Goal: Information Seeking & Learning: Check status

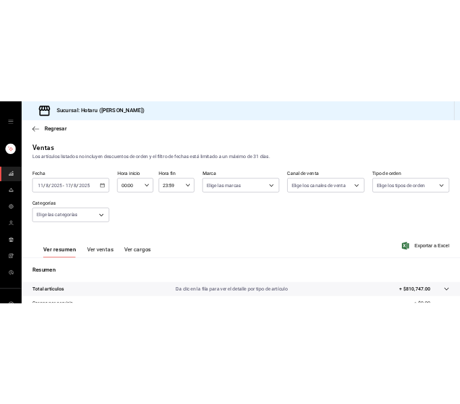
scroll to position [242, 0]
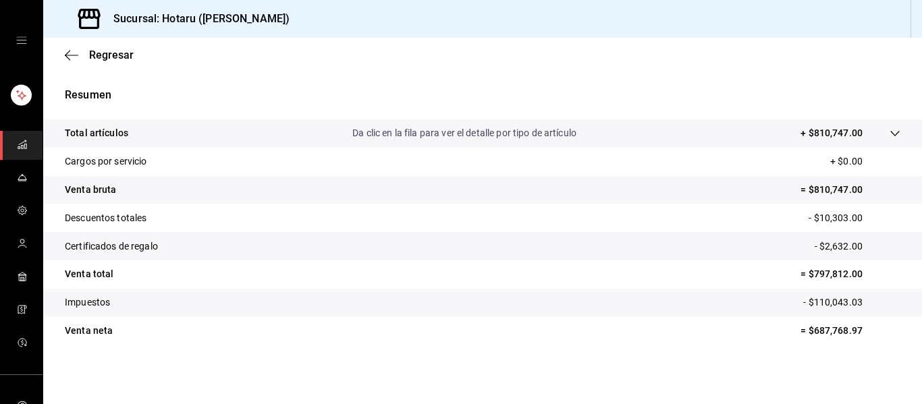
drag, startPoint x: 20, startPoint y: 144, endPoint x: 32, endPoint y: 145, distance: 12.2
click at [20, 144] on icon "mailbox folders" at bounding box center [22, 144] width 11 height 11
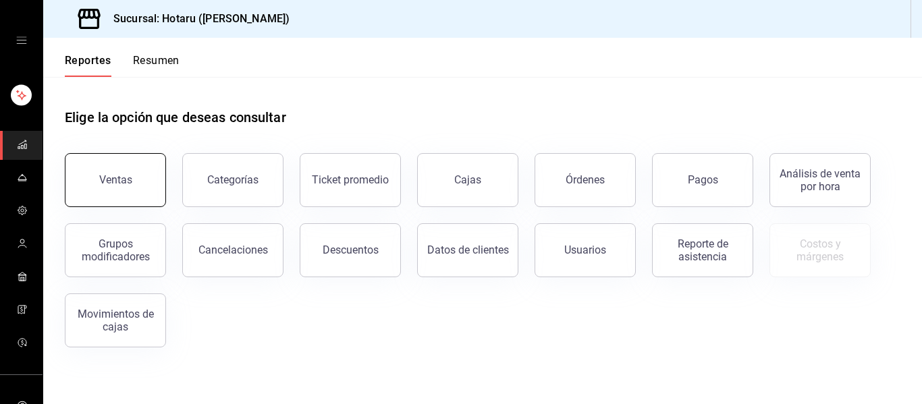
click at [123, 166] on button "Ventas" at bounding box center [115, 180] width 101 height 54
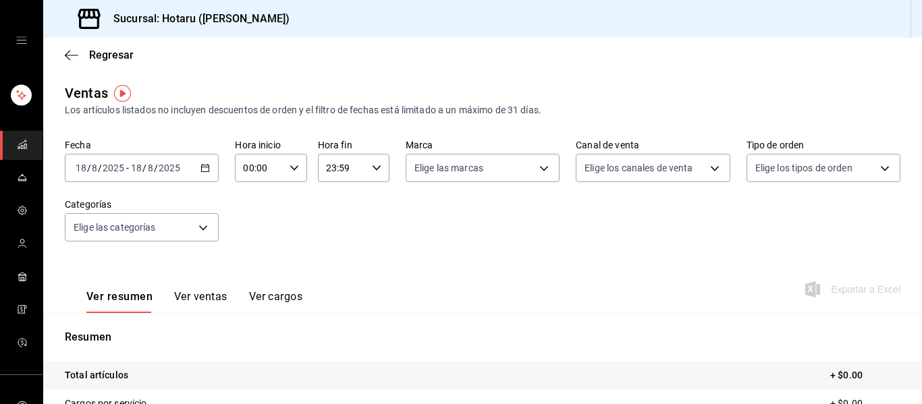
click at [207, 174] on div "2025-08-18 18 / 8 / 2025 - 2025-08-18 18 / 8 / 2025" at bounding box center [142, 168] width 154 height 28
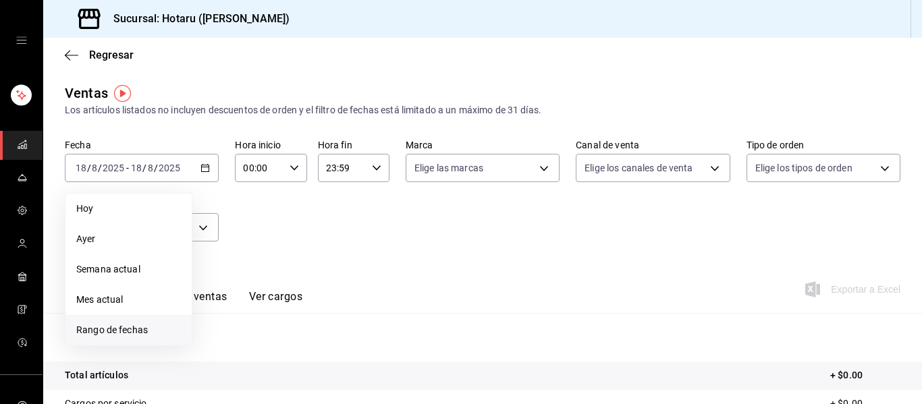
click at [125, 323] on li "Rango de fechas" at bounding box center [128, 330] width 126 height 30
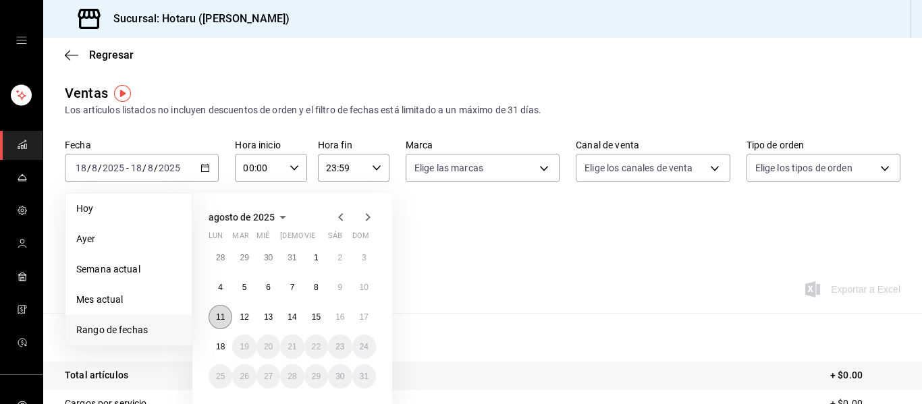
click at [217, 321] on abbr "11" at bounding box center [220, 317] width 9 height 9
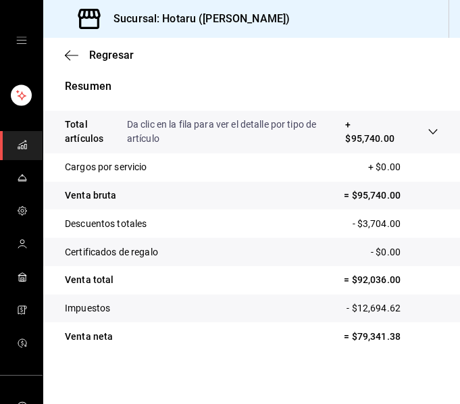
scroll to position [331, 0]
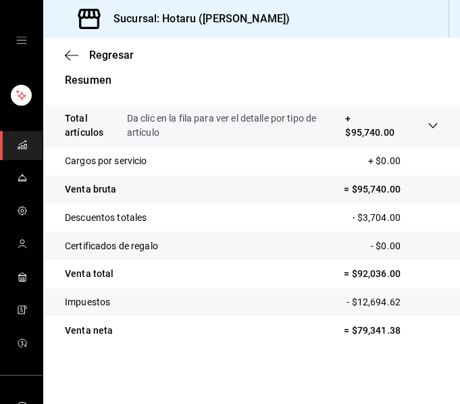
click at [414, 124] on div at bounding box center [419, 125] width 38 height 28
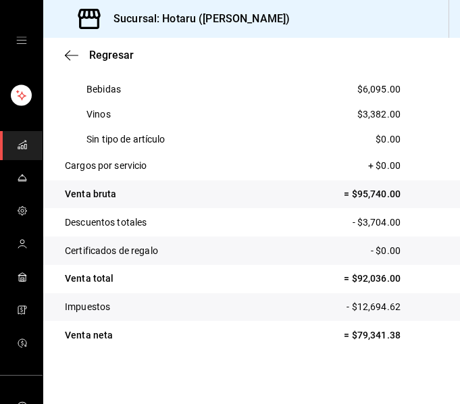
scroll to position [431, 0]
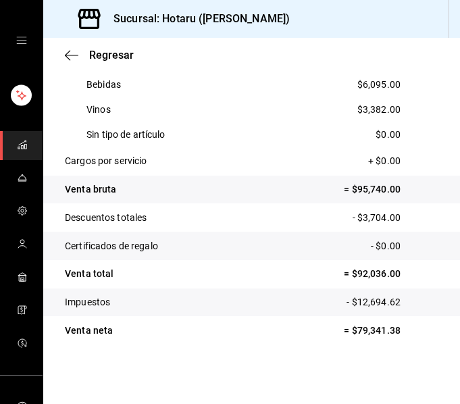
click at [128, 122] on div "Sin tipo de artículo $0.00" at bounding box center [251, 134] width 373 height 25
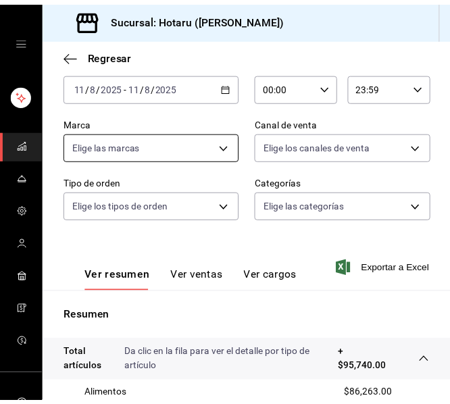
scroll to position [93, 0]
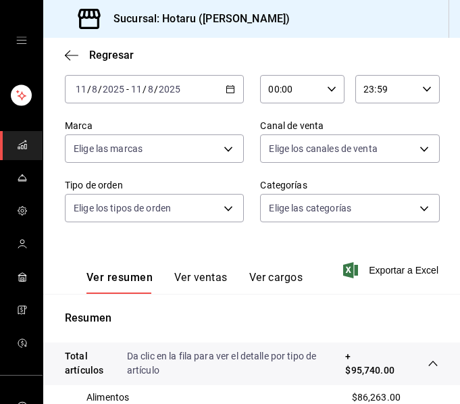
click at [184, 94] on div "[DATE] [DATE] - [DATE] [DATE]" at bounding box center [154, 89] width 179 height 28
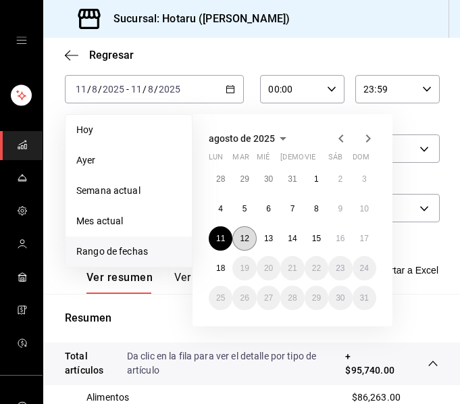
click at [248, 232] on button "12" at bounding box center [244, 238] width 24 height 24
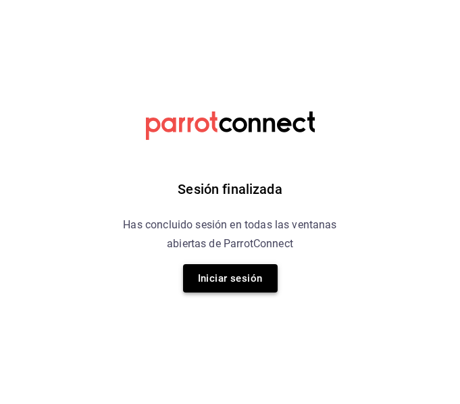
click at [255, 278] on button "Iniciar sesión" at bounding box center [230, 278] width 95 height 28
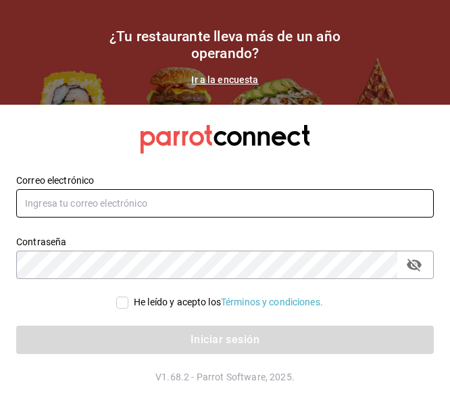
type input "luis.sandoval@grupocosteno.com"
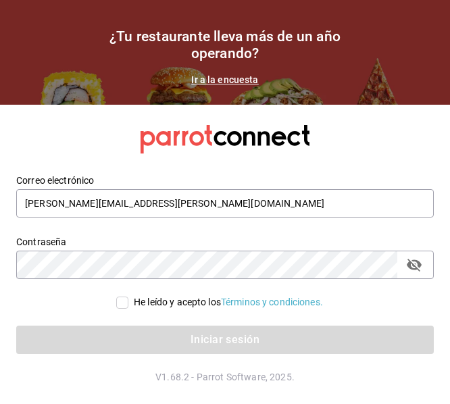
click at [109, 299] on div "He leído y acepto los Términos y condiciones." at bounding box center [224, 302] width 417 height 14
click at [118, 303] on input "He leído y acepto los Términos y condiciones." at bounding box center [122, 302] width 12 height 12
checkbox input "true"
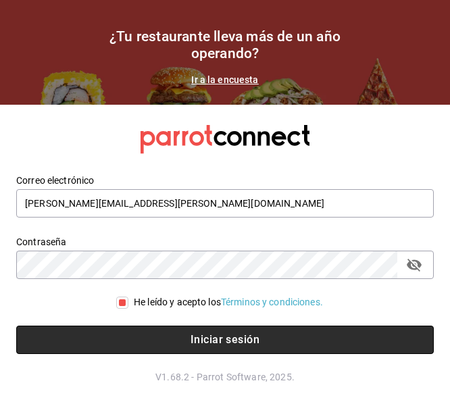
click at [138, 327] on button "Iniciar sesión" at bounding box center [224, 339] width 417 height 28
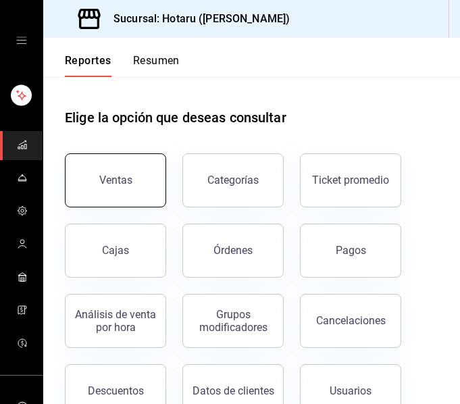
click at [103, 175] on div "Ventas" at bounding box center [115, 180] width 33 height 13
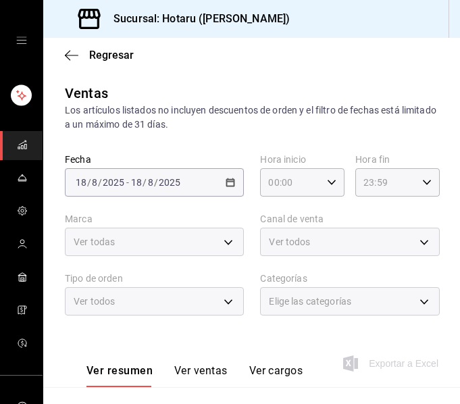
click at [127, 179] on span "-" at bounding box center [127, 182] width 3 height 11
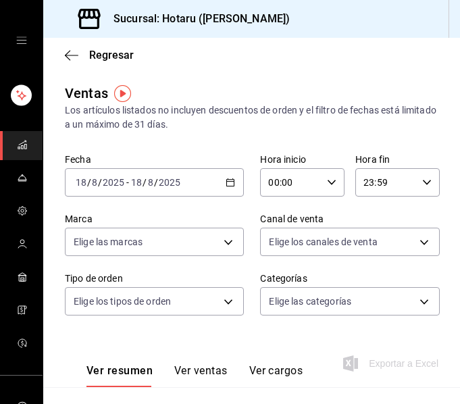
click at [226, 179] on icon "button" at bounding box center [230, 182] width 9 height 9
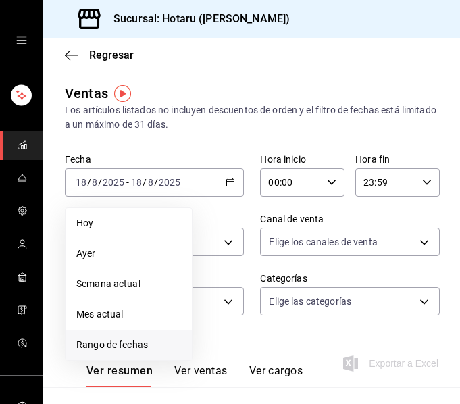
click at [132, 336] on li "Rango de fechas" at bounding box center [128, 345] width 126 height 30
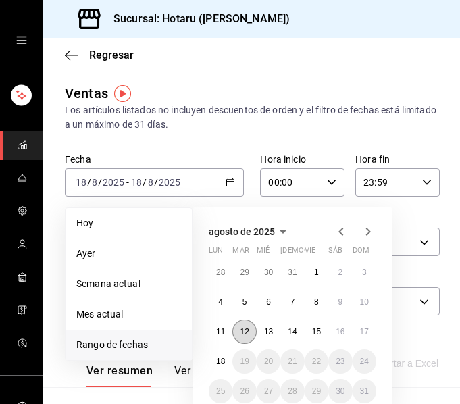
click at [248, 327] on abbr "12" at bounding box center [244, 331] width 9 height 9
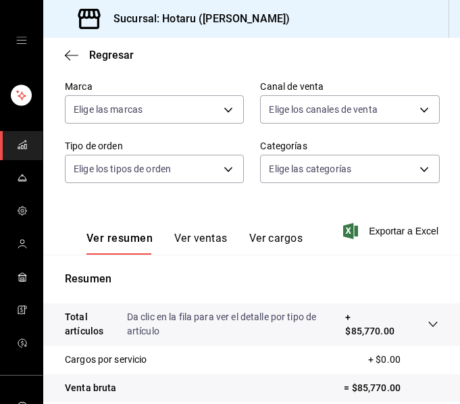
scroll to position [203, 0]
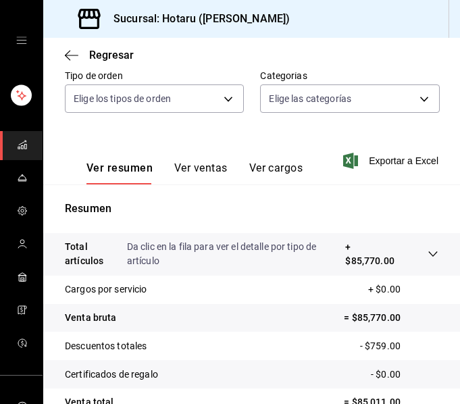
click at [400, 253] on div at bounding box center [419, 254] width 38 height 28
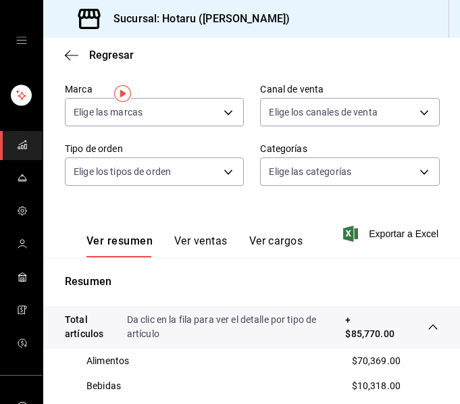
scroll to position [0, 0]
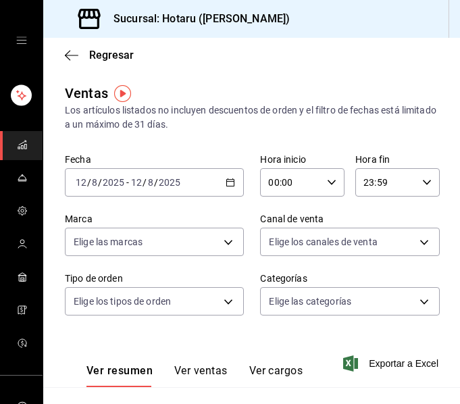
click at [229, 180] on \(Stroke\) "button" at bounding box center [230, 182] width 8 height 7
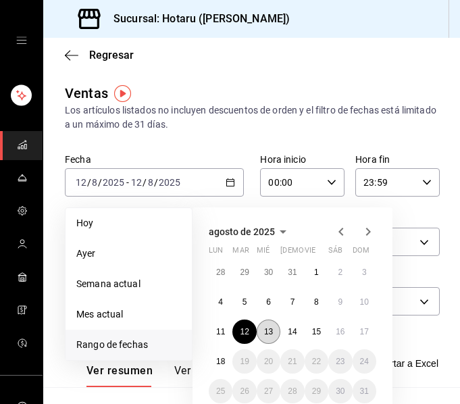
click at [266, 334] on abbr "13" at bounding box center [268, 331] width 9 height 9
click at [267, 334] on abbr "13" at bounding box center [268, 331] width 9 height 9
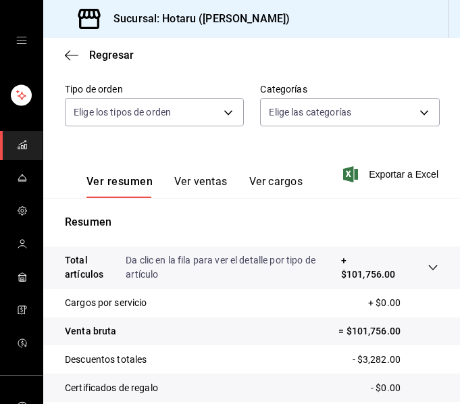
scroll to position [203, 0]
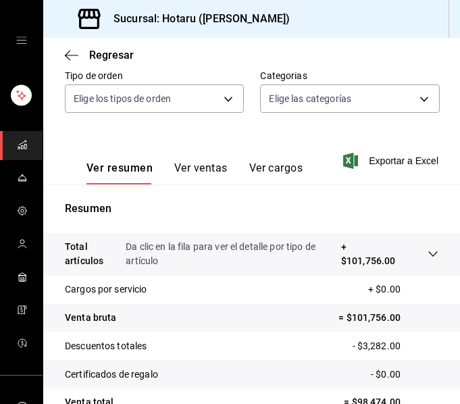
click at [427, 257] on icon at bounding box center [432, 253] width 11 height 11
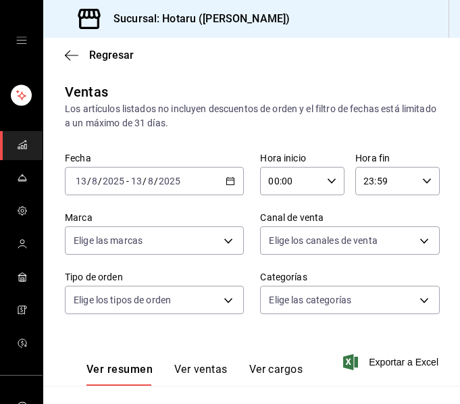
scroll to position [0, 0]
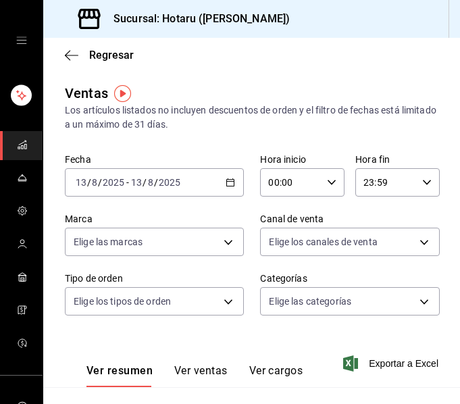
click at [217, 176] on div "[DATE] [DATE] - [DATE] [DATE]" at bounding box center [154, 182] width 179 height 28
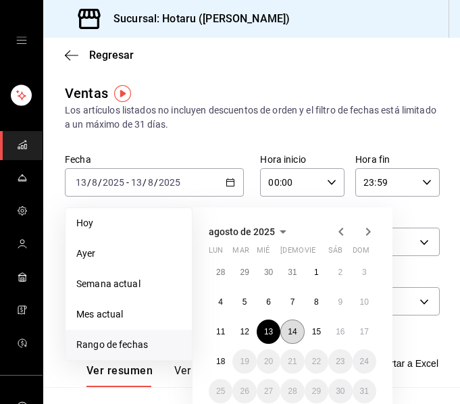
click at [291, 338] on button "14" at bounding box center [292, 331] width 24 height 24
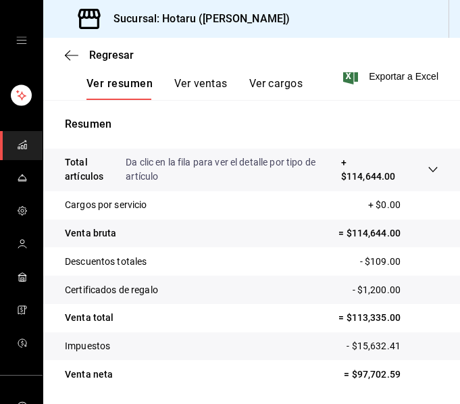
scroll to position [263, 0]
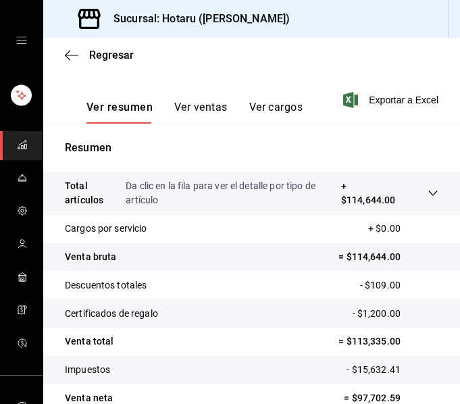
click at [387, 196] on p "+ $114,644.00" at bounding box center [370, 193] width 59 height 28
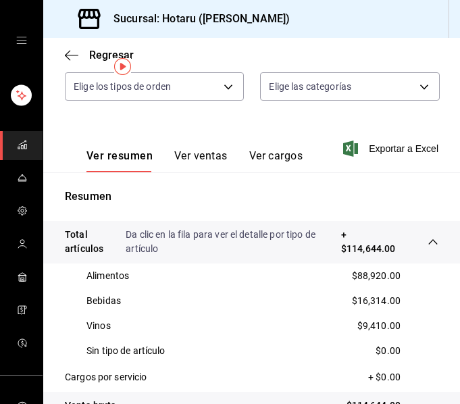
scroll to position [26, 0]
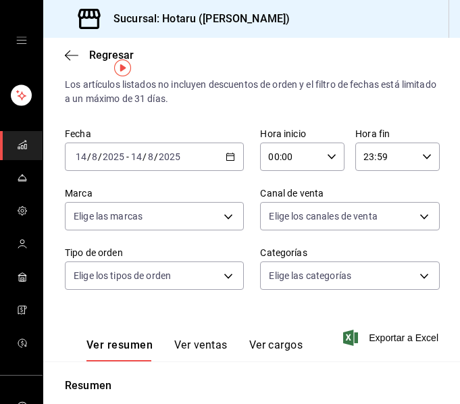
drag, startPoint x: 188, startPoint y: 161, endPoint x: 180, endPoint y: 171, distance: 12.0
click at [188, 161] on div "[DATE] [DATE] - [DATE] [DATE]" at bounding box center [154, 156] width 179 height 28
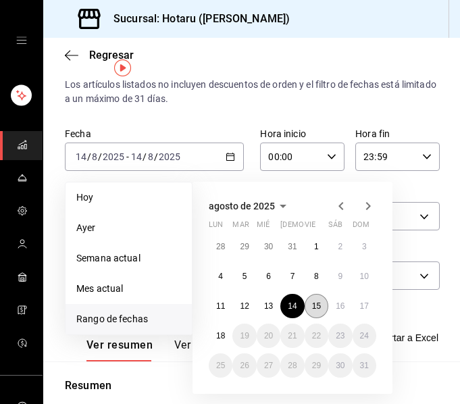
click at [313, 307] on abbr "15" at bounding box center [316, 305] width 9 height 9
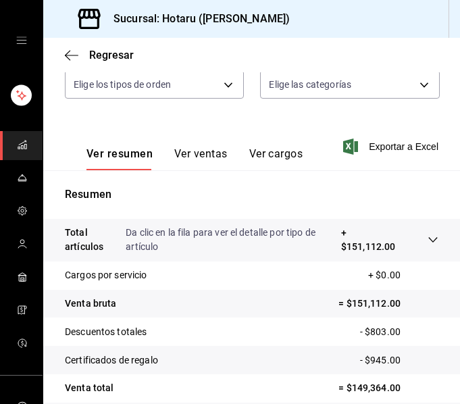
scroll to position [228, 0]
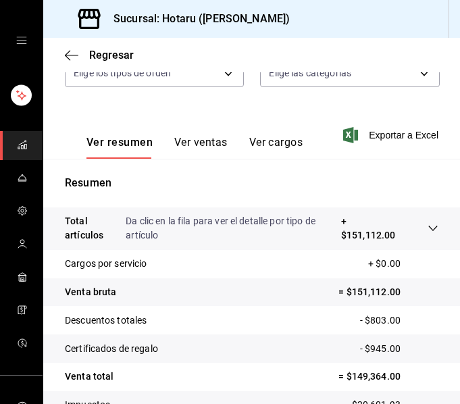
click at [414, 238] on div at bounding box center [419, 228] width 38 height 28
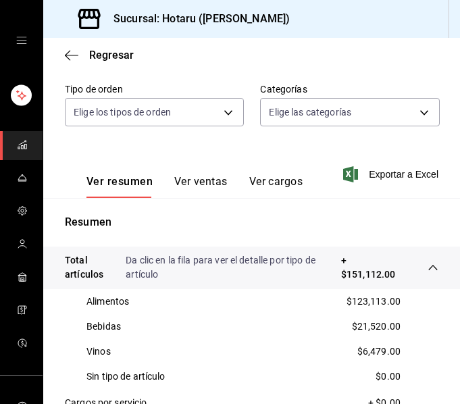
scroll to position [93, 0]
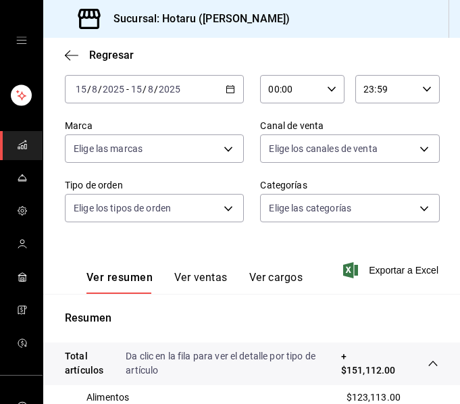
click at [219, 92] on div "[DATE] [DATE] - [DATE] [DATE]" at bounding box center [154, 89] width 179 height 28
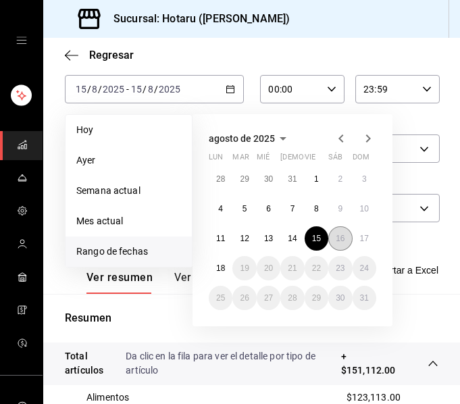
click at [343, 236] on abbr "16" at bounding box center [340, 238] width 9 height 9
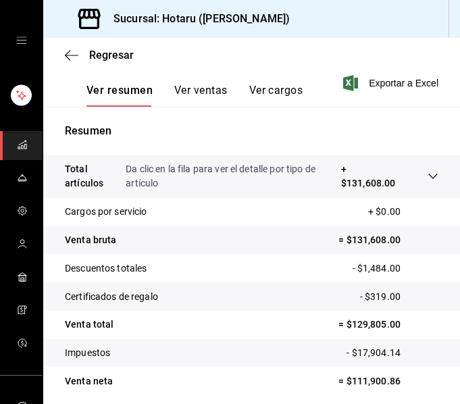
scroll to position [331, 0]
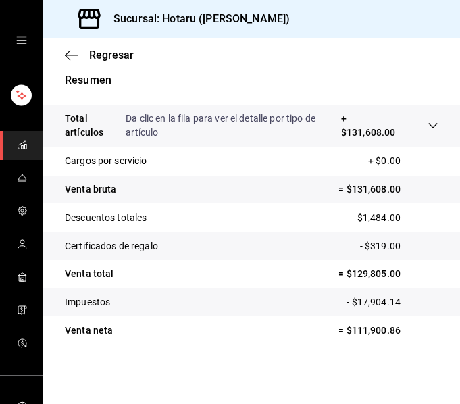
drag, startPoint x: 419, startPoint y: 122, endPoint x: 402, endPoint y: 130, distance: 17.8
click at [427, 122] on icon at bounding box center [432, 125] width 11 height 11
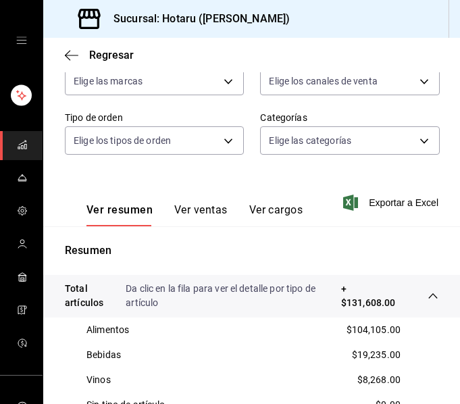
scroll to position [0, 0]
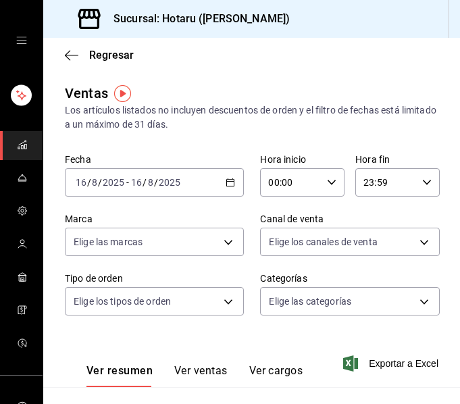
click at [216, 178] on div "[DATE] [DATE] - [DATE] [DATE]" at bounding box center [154, 182] width 179 height 28
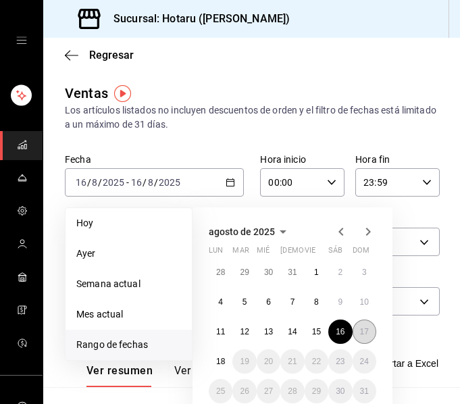
click at [361, 336] on abbr "17" at bounding box center [364, 331] width 9 height 9
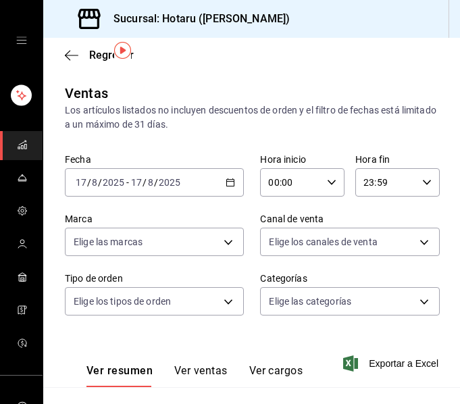
scroll to position [203, 0]
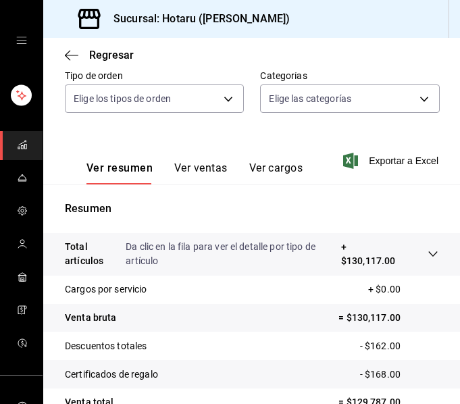
click at [428, 253] on icon at bounding box center [432, 253] width 9 height 5
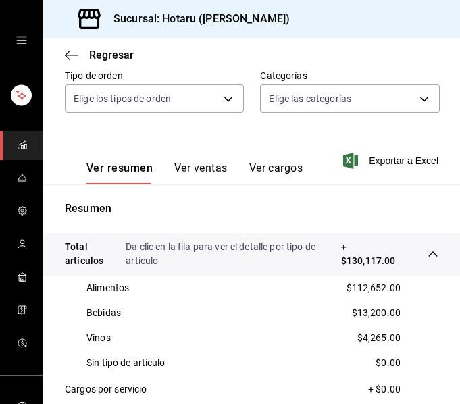
click at [400, 253] on div at bounding box center [419, 254] width 38 height 28
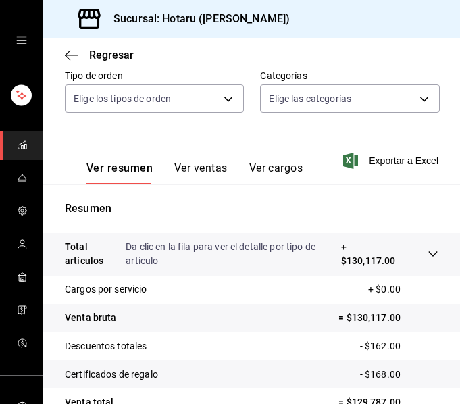
click at [400, 253] on div at bounding box center [419, 254] width 38 height 28
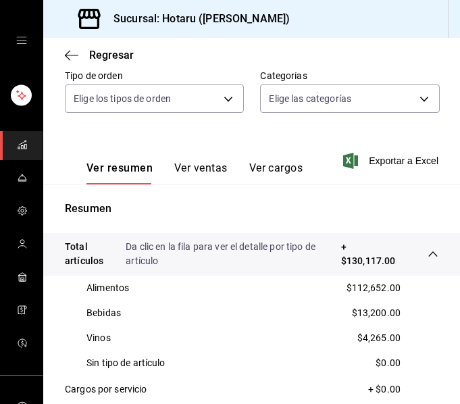
click at [400, 253] on div at bounding box center [419, 254] width 38 height 28
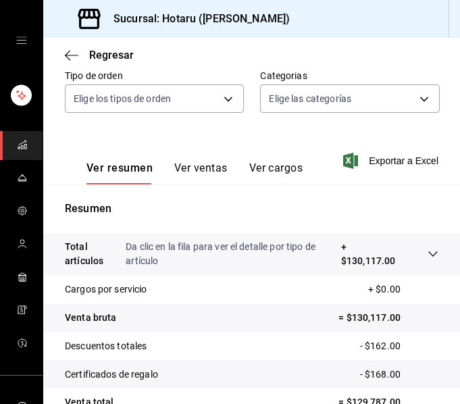
click at [400, 253] on div at bounding box center [419, 254] width 38 height 28
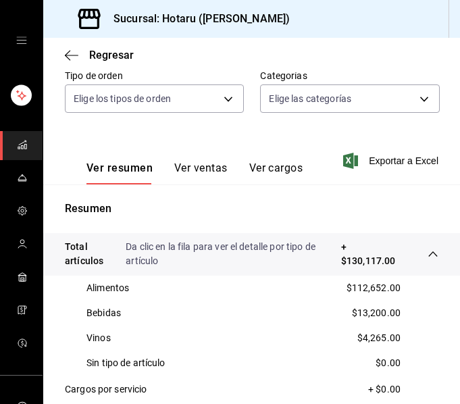
click at [400, 253] on div at bounding box center [419, 254] width 38 height 28
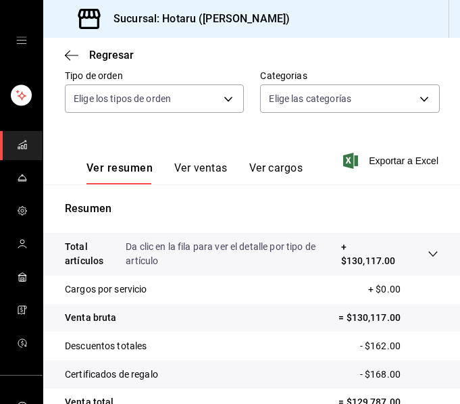
click at [400, 253] on div at bounding box center [419, 254] width 38 height 28
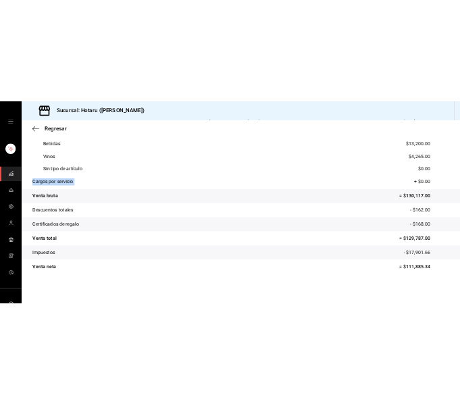
scroll to position [342, 0]
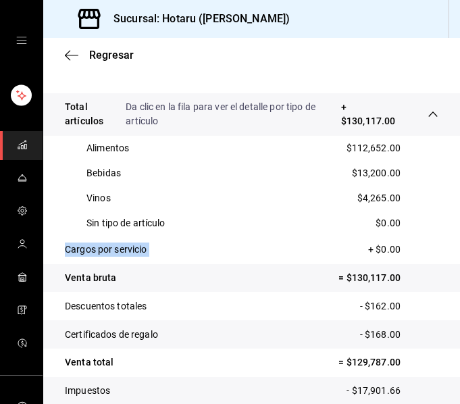
click at [20, 144] on icon "mailbox folders" at bounding box center [22, 144] width 11 height 11
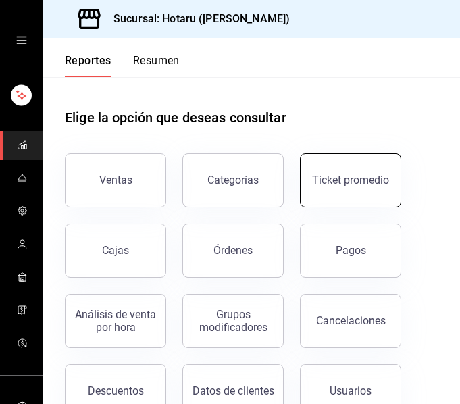
click at [367, 181] on div "Ticket promedio" at bounding box center [350, 180] width 77 height 13
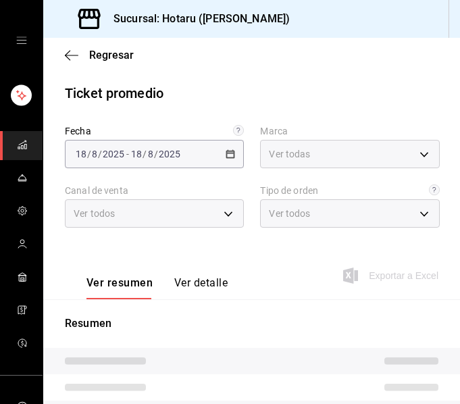
type input "c6f689f8-63fd-49a8-a607-35aea03ac6a9,619c758d-7c36-49c6-a756-e52d453908cb"
type input "PARROT,UBER_EATS,RAPPI,DIDI_FOOD,ONLINE"
type input "1ceba3b7-3cd3-4620-b4ec-4b6d29c74f5d,f38966ed-c187-4b4e-a817-8ece369e4d0b,32ac7…"
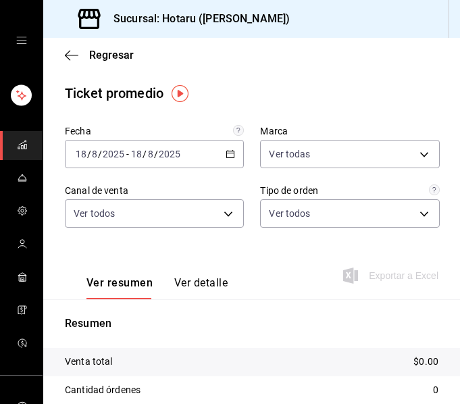
click at [227, 152] on icon "button" at bounding box center [230, 153] width 9 height 9
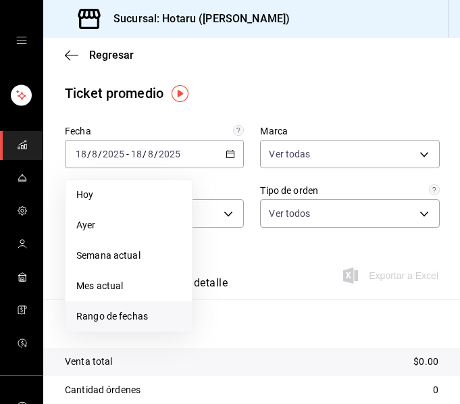
click at [136, 310] on span "Rango de fechas" at bounding box center [128, 316] width 105 height 14
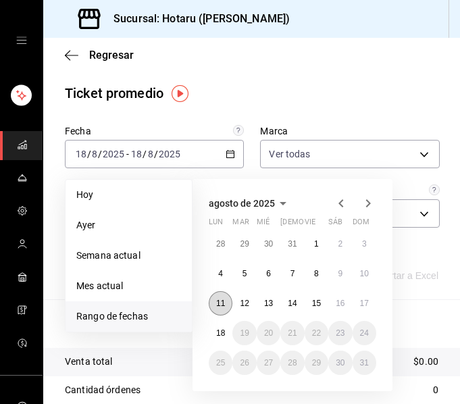
click at [223, 304] on button "11" at bounding box center [221, 303] width 24 height 24
drag, startPoint x: 223, startPoint y: 302, endPoint x: 66, endPoint y: 212, distance: 181.2
click at [223, 300] on abbr "11" at bounding box center [220, 302] width 9 height 9
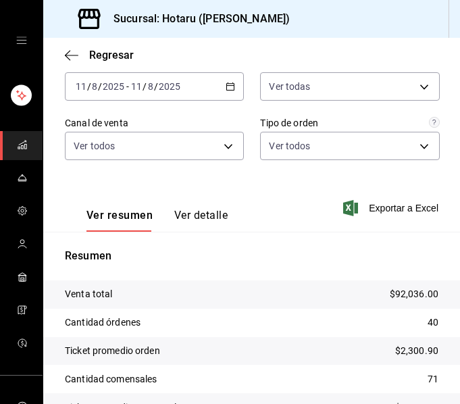
scroll to position [9, 0]
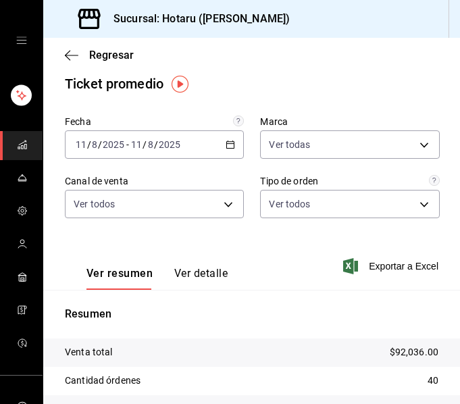
click at [217, 146] on div "[DATE] [DATE] - [DATE] [DATE]" at bounding box center [154, 144] width 179 height 28
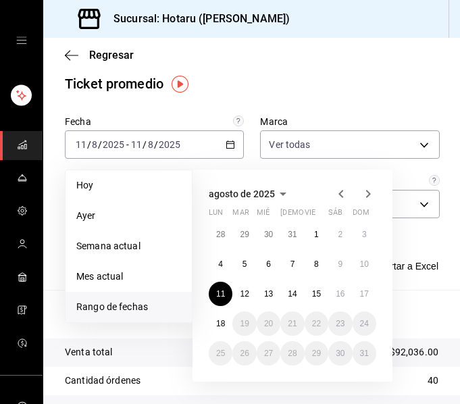
click at [249, 307] on div "28 29 30 31 1 2 3 4 5 6 7 8 9 10 11 12 13 14 15 16 17 18 19 20 21 22 23 24 25 2…" at bounding box center [292, 293] width 167 height 143
click at [249, 294] on button "12" at bounding box center [244, 294] width 24 height 24
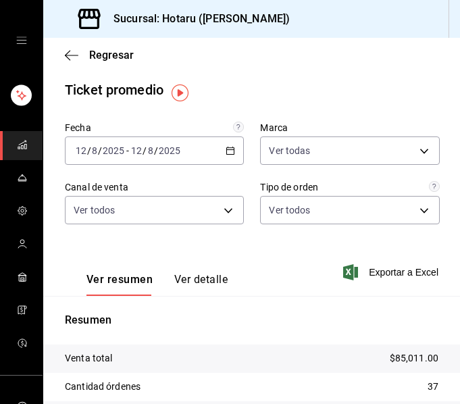
scroll to position [0, 0]
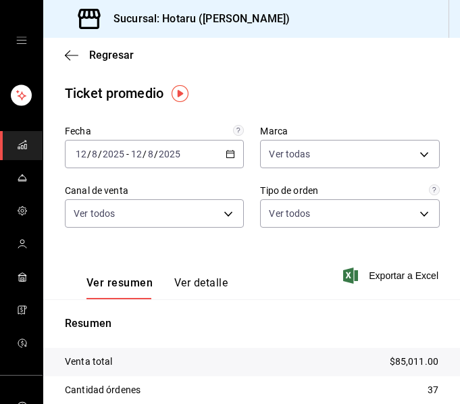
click at [231, 151] on div "[DATE] [DATE] - [DATE] [DATE]" at bounding box center [154, 154] width 179 height 28
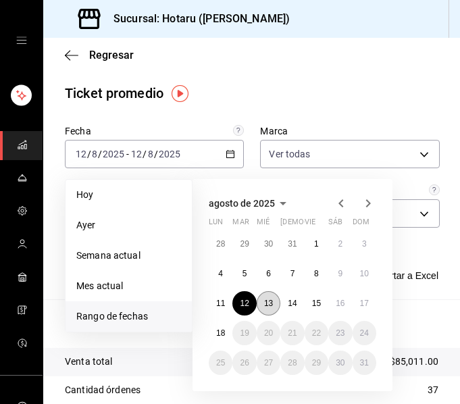
click at [263, 313] on button "13" at bounding box center [269, 303] width 24 height 24
click at [270, 300] on abbr "13" at bounding box center [268, 302] width 9 height 9
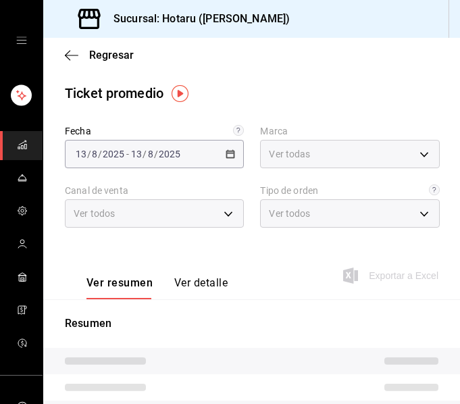
click at [270, 300] on div "Resumen" at bounding box center [251, 397] width 417 height 196
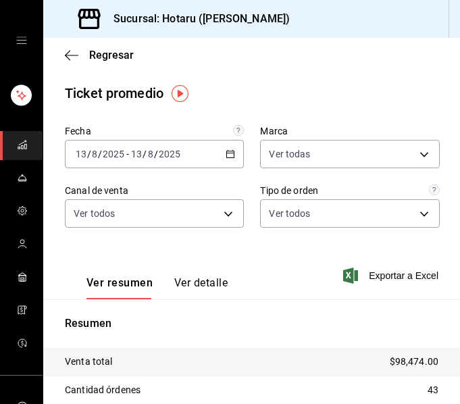
click at [230, 158] on icon "button" at bounding box center [230, 153] width 9 height 9
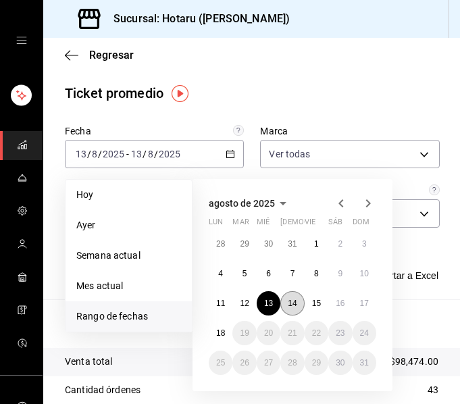
click at [292, 300] on abbr "14" at bounding box center [292, 302] width 9 height 9
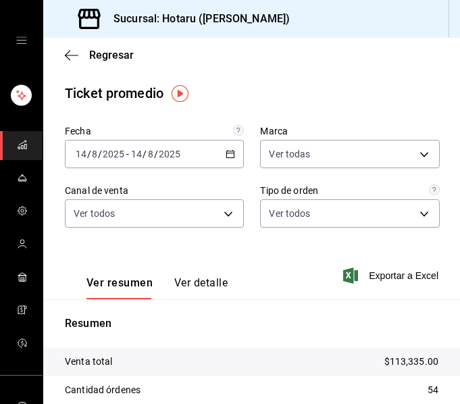
click at [226, 155] on \(Stroke\) "button" at bounding box center [230, 154] width 8 height 7
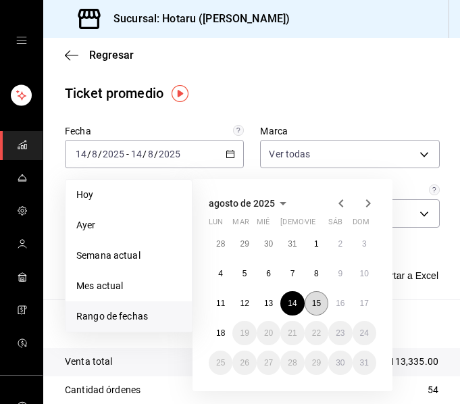
click at [317, 300] on abbr "15" at bounding box center [316, 302] width 9 height 9
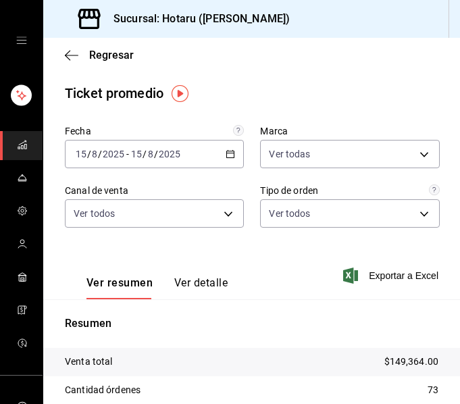
click at [228, 150] on icon "button" at bounding box center [230, 153] width 9 height 9
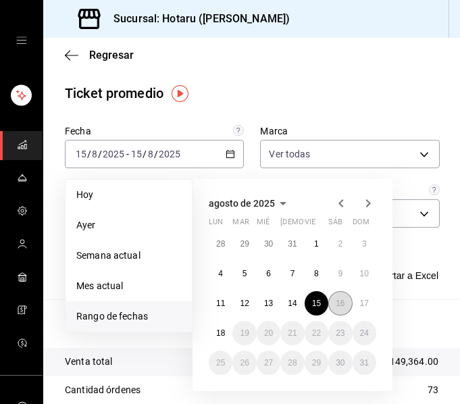
click at [347, 300] on button "16" at bounding box center [340, 303] width 24 height 24
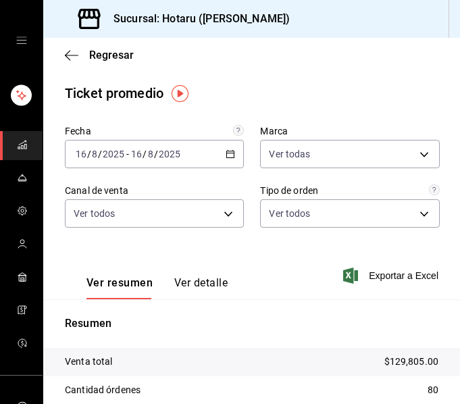
click at [226, 150] on icon "button" at bounding box center [230, 153] width 9 height 9
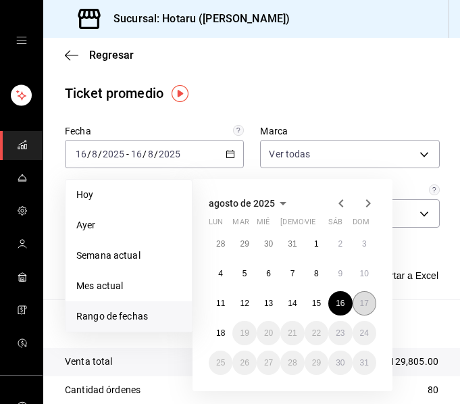
click at [367, 300] on abbr "17" at bounding box center [364, 302] width 9 height 9
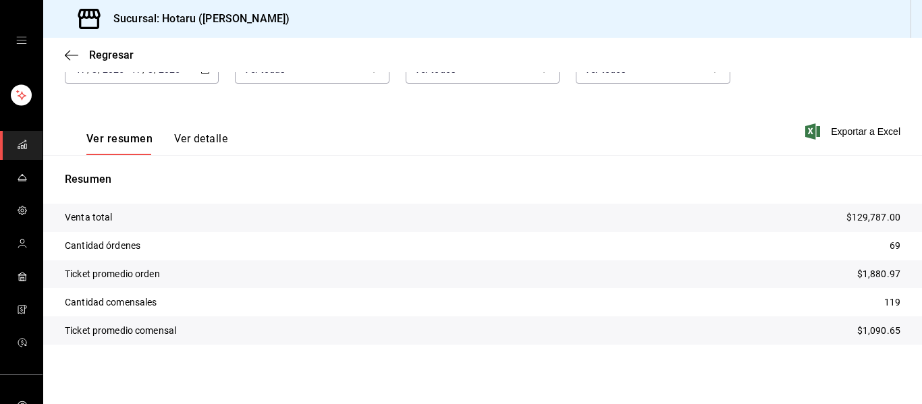
scroll to position [84, 0]
click at [459, 271] on tr "Ticket promedio orden $1,880.97" at bounding box center [482, 275] width 879 height 28
